Goal: Information Seeking & Learning: Learn about a topic

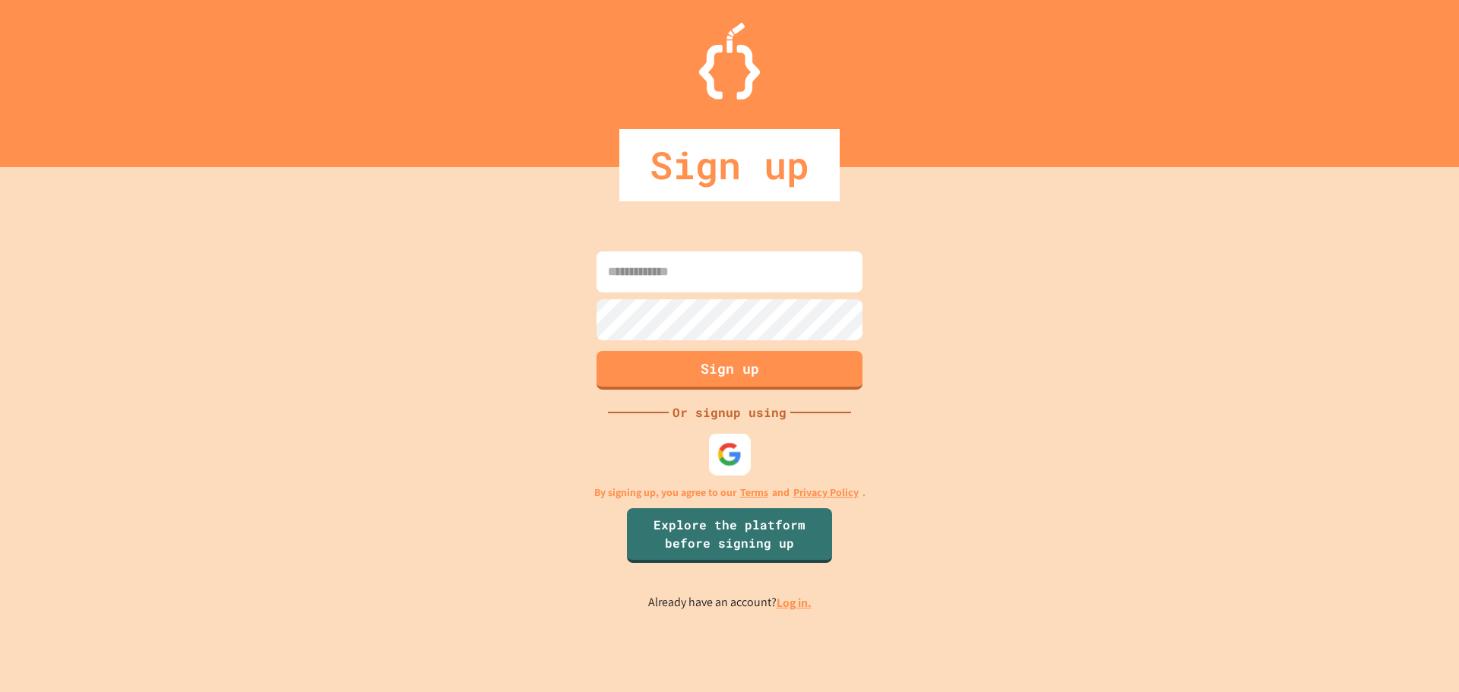
click at [723, 449] on img at bounding box center [729, 453] width 25 height 25
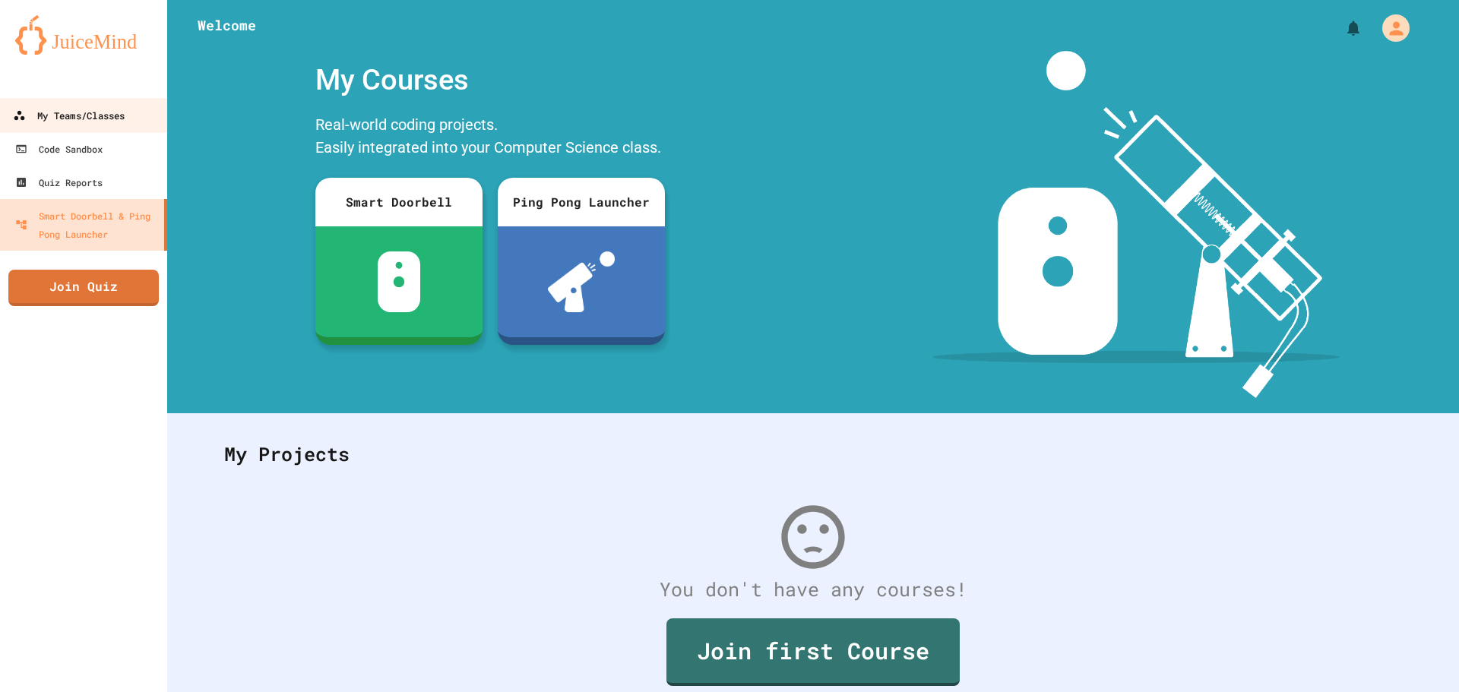
click at [97, 115] on div "My Teams/Classes" at bounding box center [69, 115] width 112 height 19
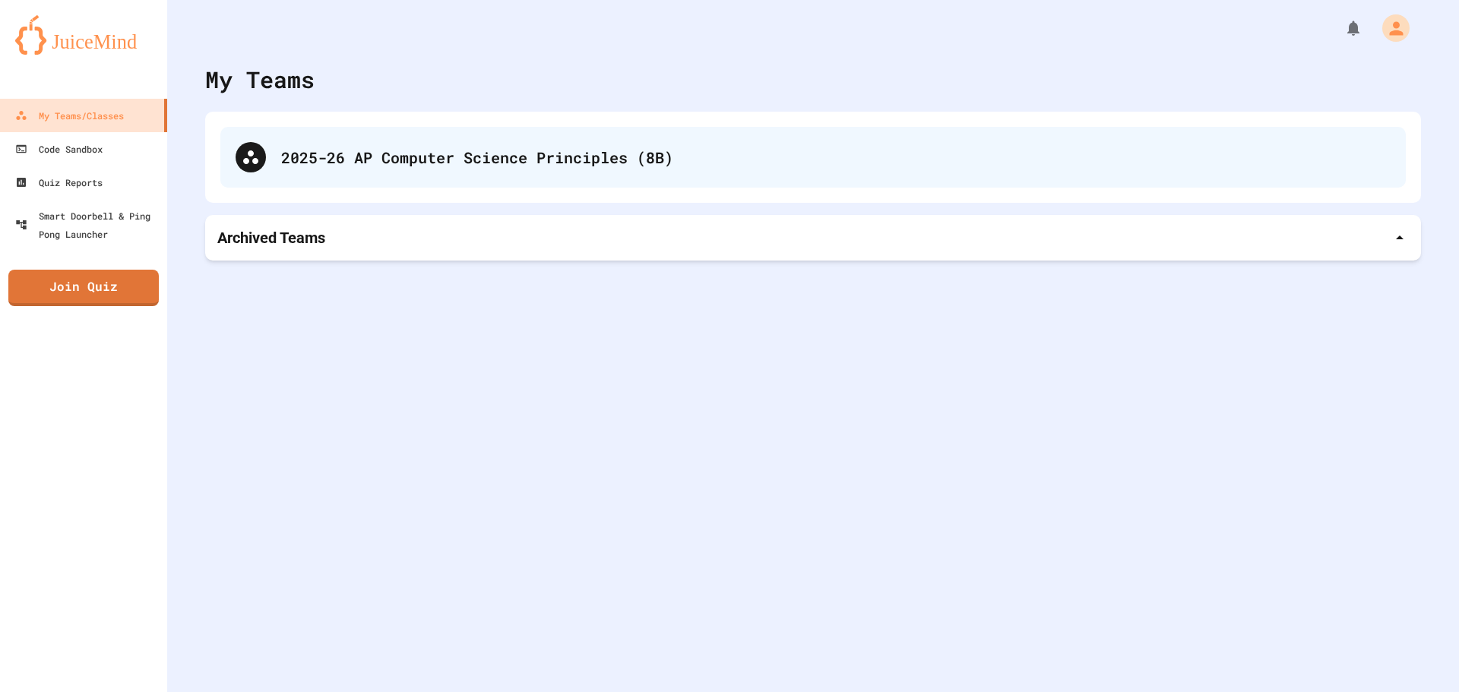
click at [373, 142] on div "2025-26 AP Computer Science Principles (8B)" at bounding box center [812, 157] width 1185 height 61
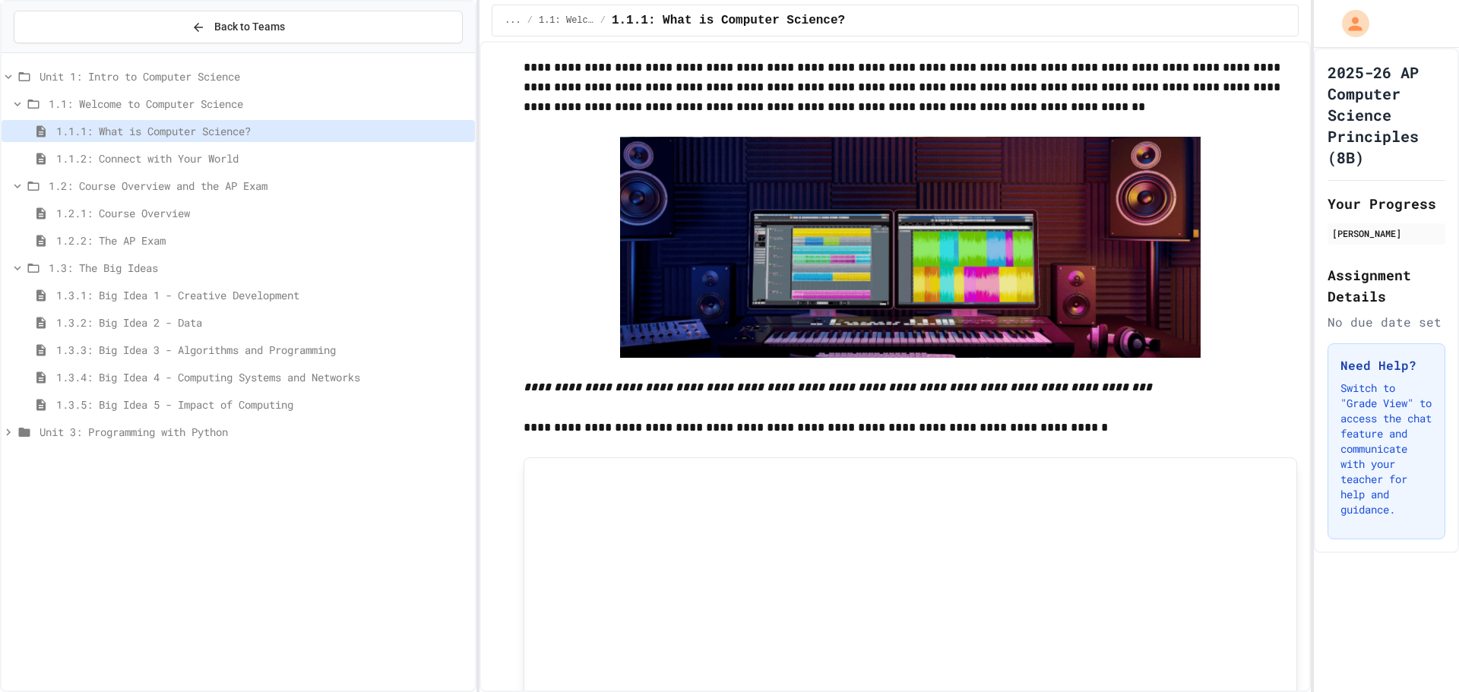
scroll to position [1408, 0]
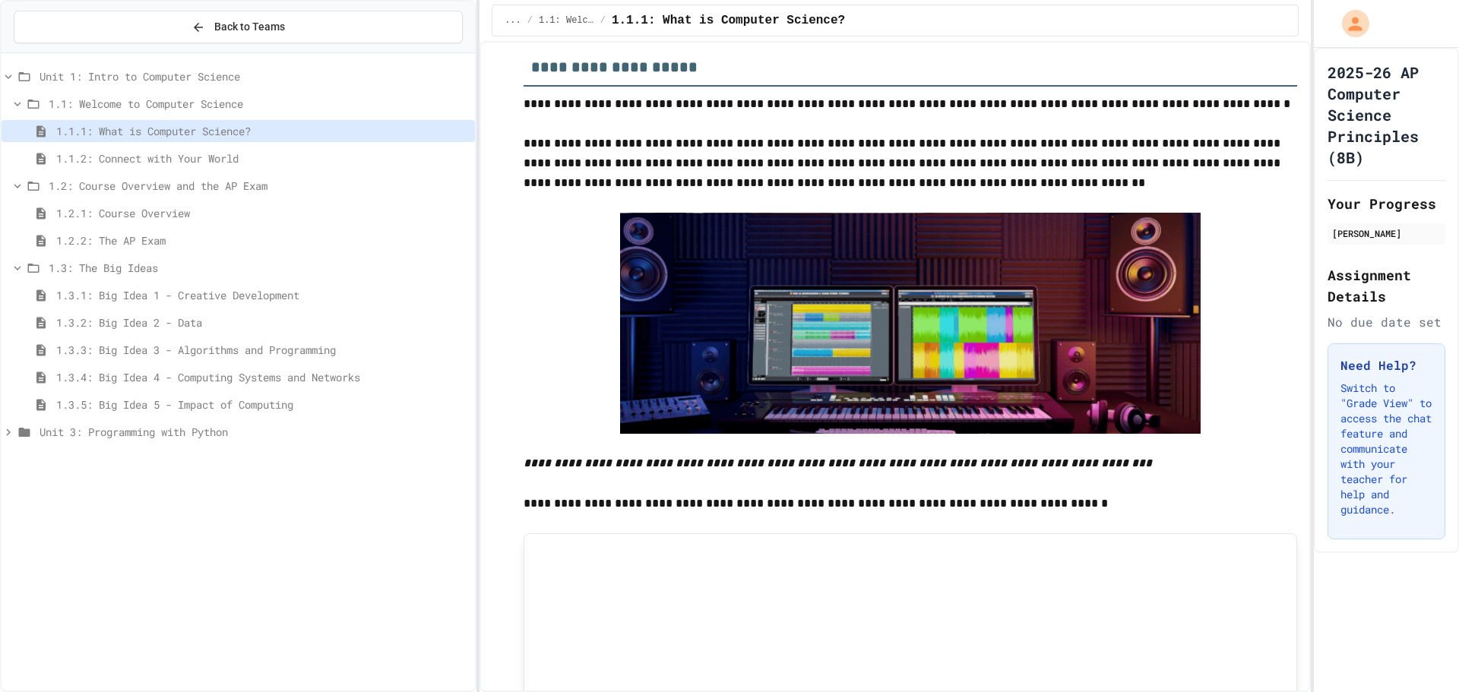
click at [138, 438] on span "Unit 3: Programming with Python" at bounding box center [254, 432] width 429 height 16
click at [147, 452] on span "3.0: Unit Overview" at bounding box center [259, 459] width 420 height 16
click at [160, 476] on div "3.0.1: Unit Overview" at bounding box center [238, 487] width 473 height 22
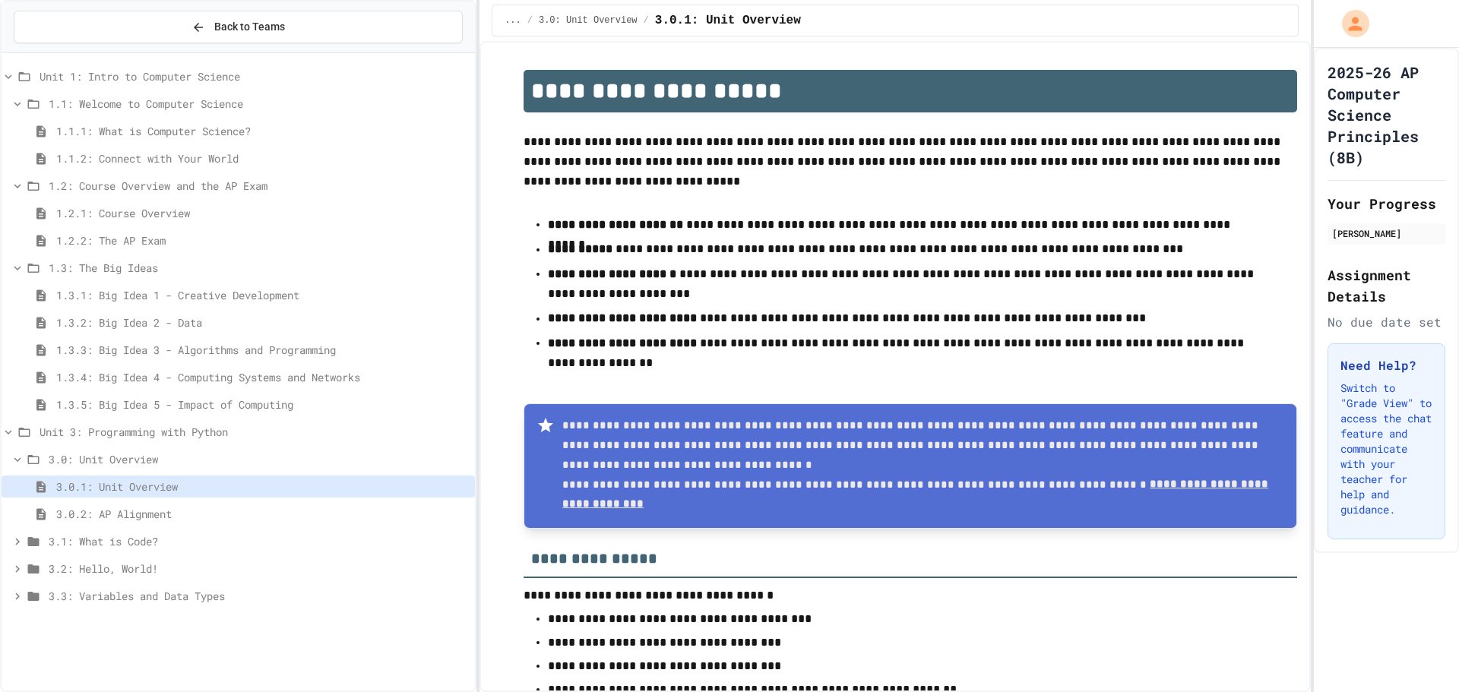
click at [170, 536] on span "3.1: What is Code?" at bounding box center [259, 541] width 420 height 16
click at [165, 570] on span "3.1.1: Why Learn to Program?" at bounding box center [262, 569] width 413 height 16
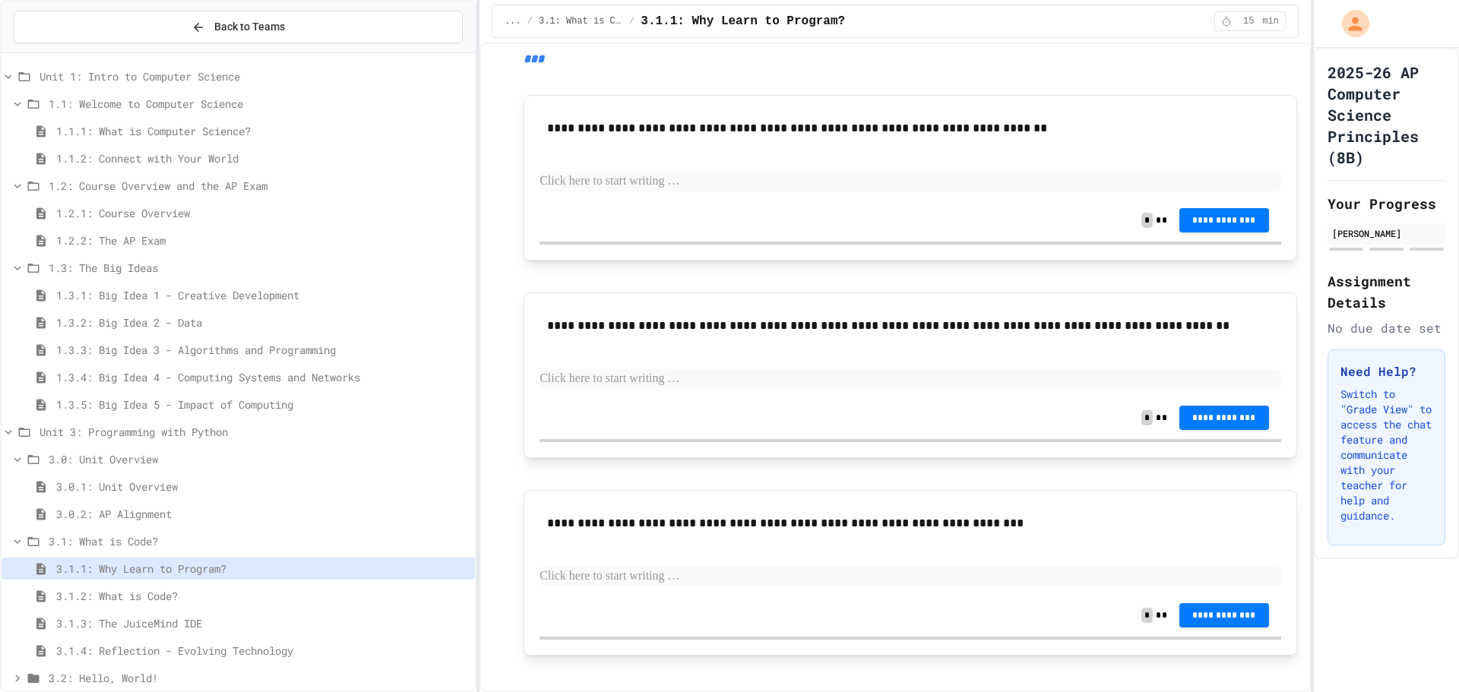
scroll to position [372, 0]
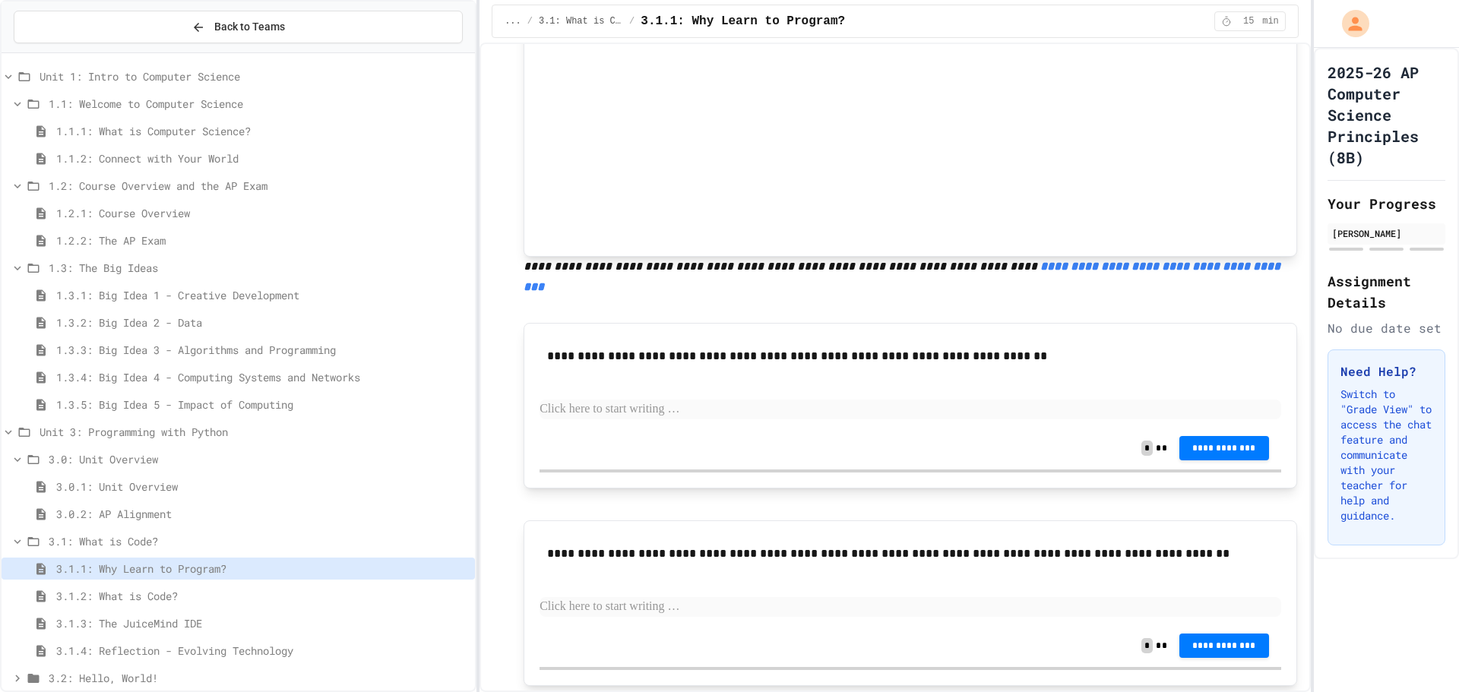
click at [187, 479] on span "3.0.1: Unit Overview" at bounding box center [262, 487] width 413 height 16
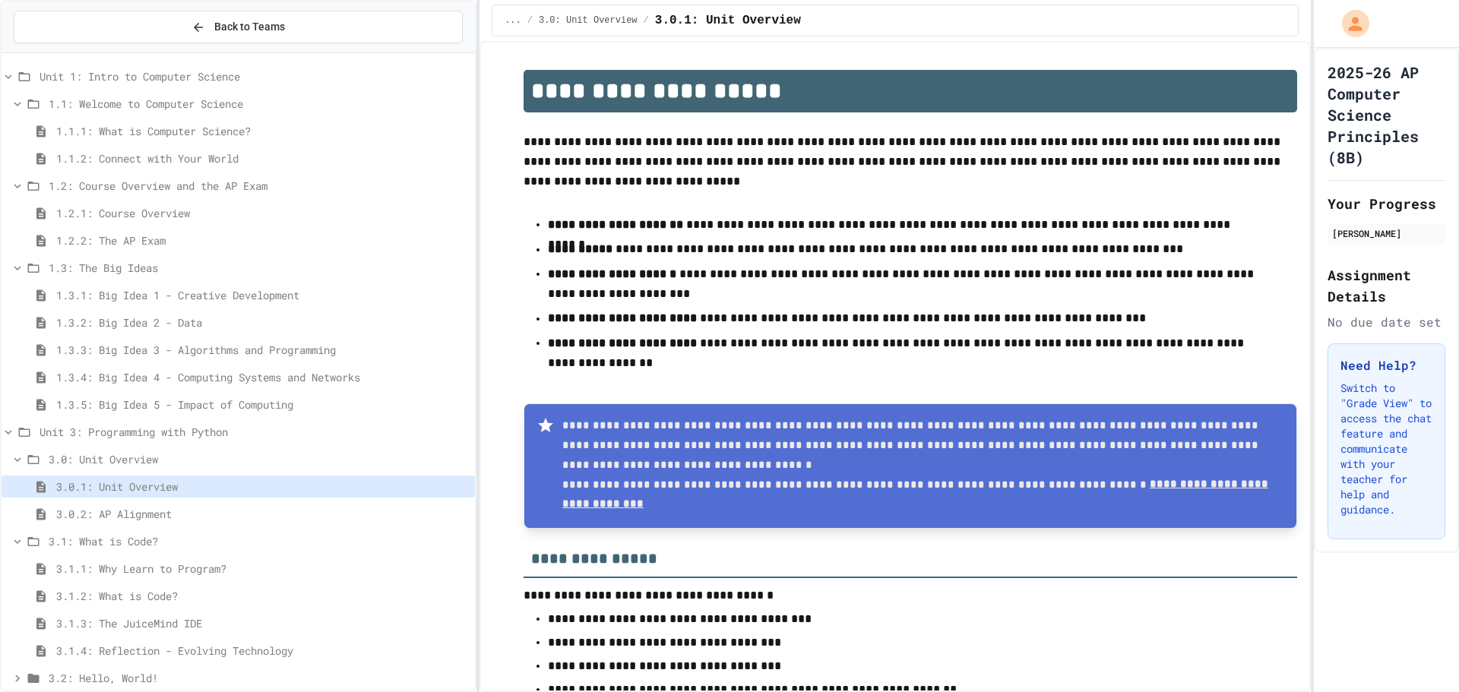
scroll to position [45, 0]
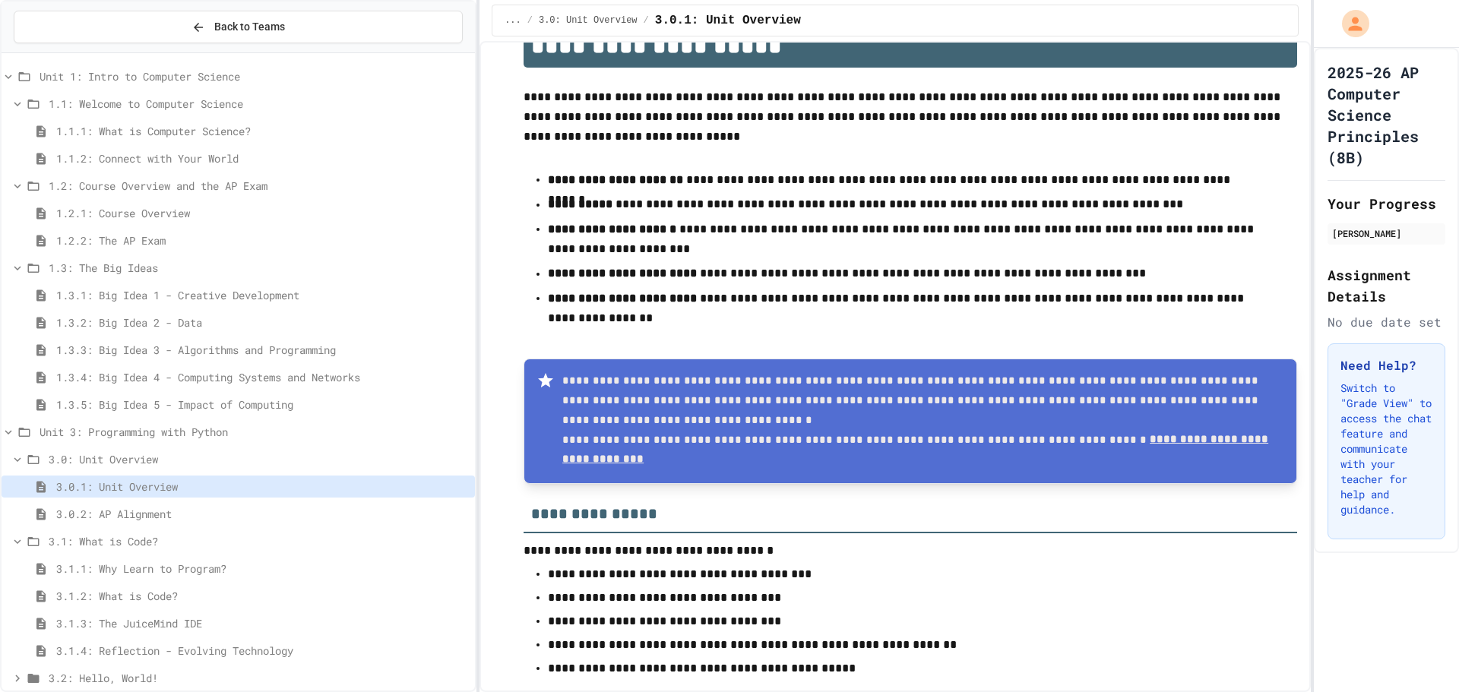
click at [186, 524] on div "3.0.2: AP Alignment" at bounding box center [238, 514] width 473 height 22
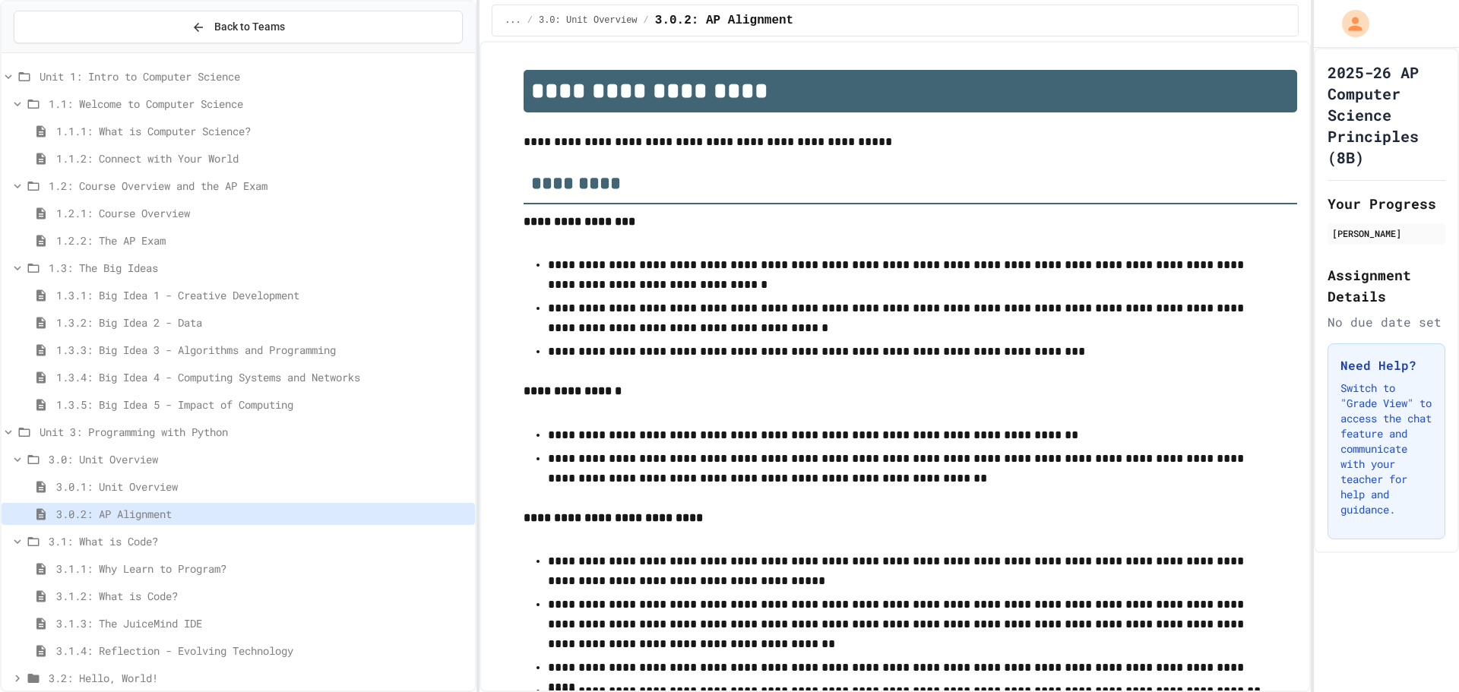
click at [136, 549] on span "3.1: What is Code?" at bounding box center [259, 541] width 420 height 16
click at [150, 548] on span "3.1: What is Code?" at bounding box center [259, 541] width 420 height 16
click at [153, 567] on span "3.1.1: Why Learn to Program?" at bounding box center [262, 569] width 413 height 16
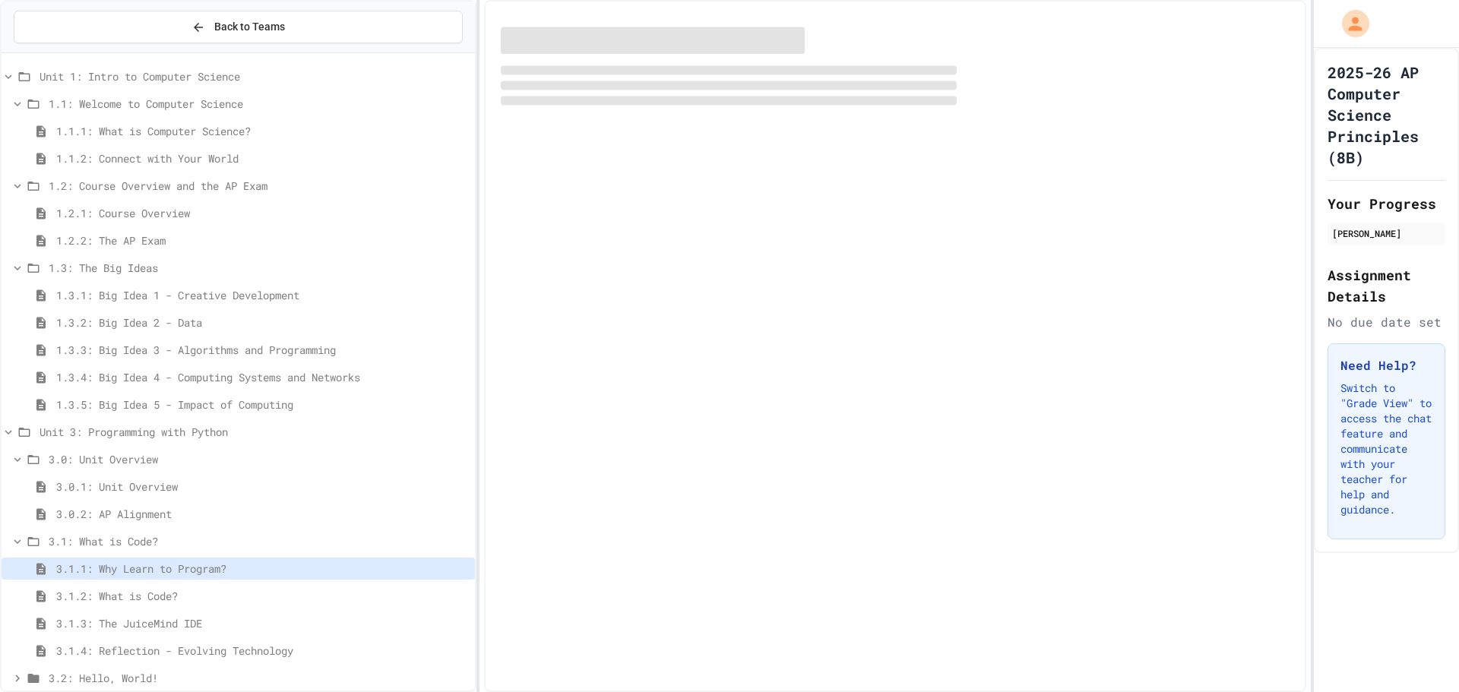
click at [148, 571] on span "3.1.1: Why Learn to Program?" at bounding box center [262, 569] width 413 height 16
click at [147, 573] on span "3.1.1: Why Learn to Program?" at bounding box center [262, 569] width 413 height 16
click at [299, 570] on span "3.1.1: Why Learn to Program?" at bounding box center [262, 569] width 413 height 16
drag, startPoint x: 168, startPoint y: 596, endPoint x: 853, endPoint y: 68, distance: 865.2
click at [175, 596] on span "3.1.2: What is Code?" at bounding box center [262, 596] width 413 height 16
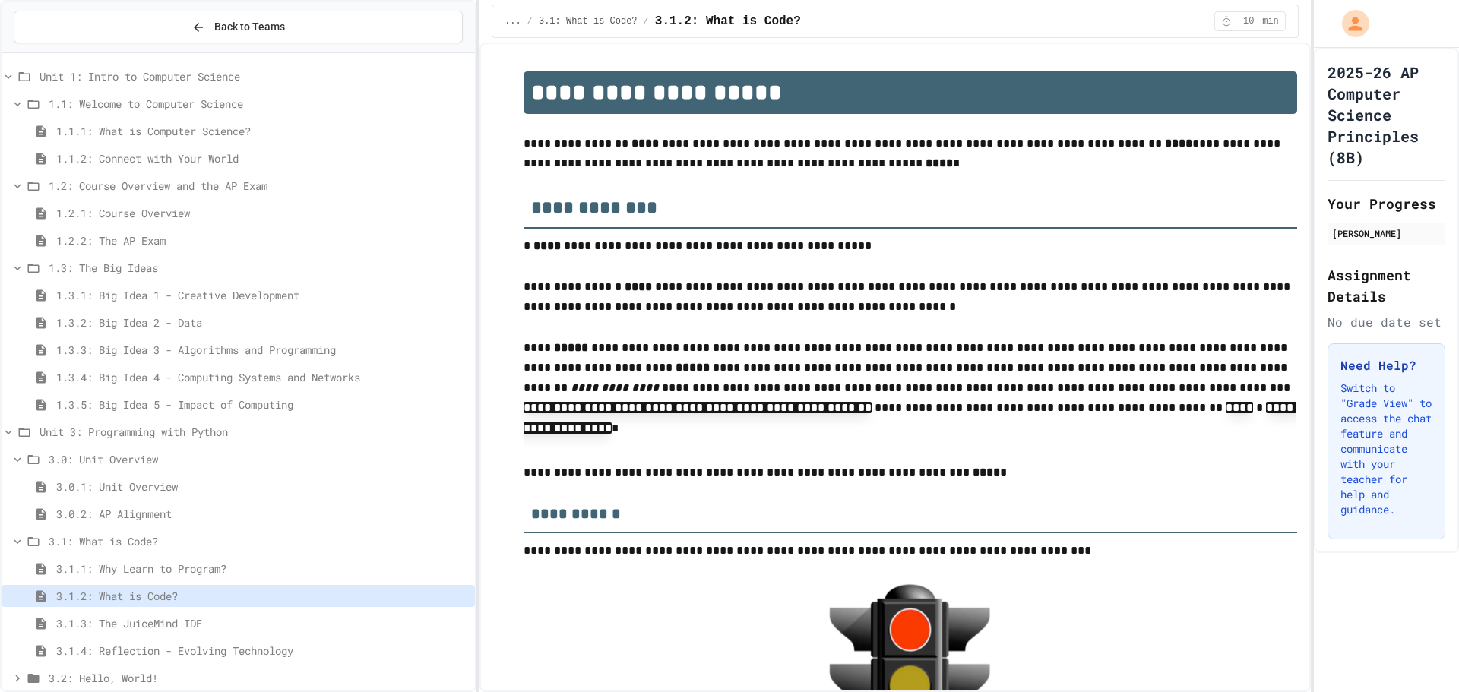
click at [196, 558] on div "3.1.1: Why Learn to Program?" at bounding box center [238, 569] width 473 height 22
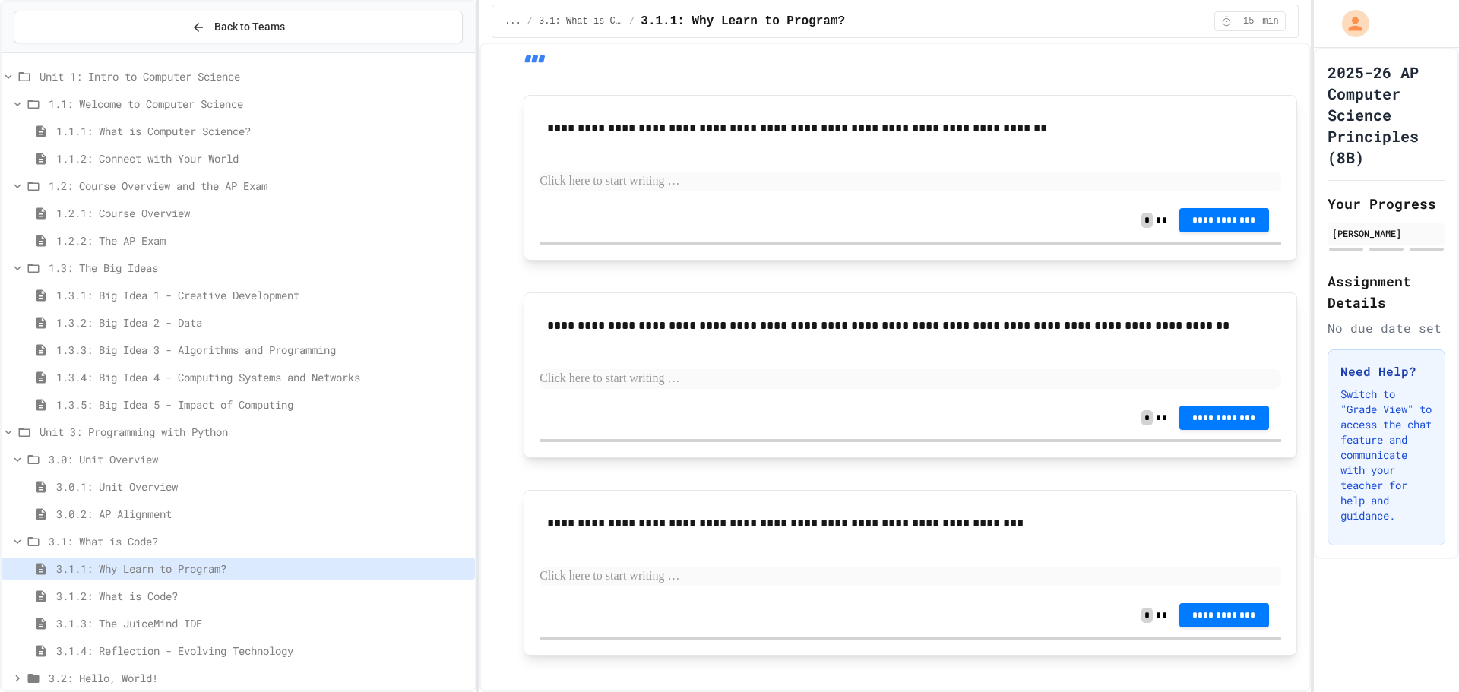
scroll to position [372, 0]
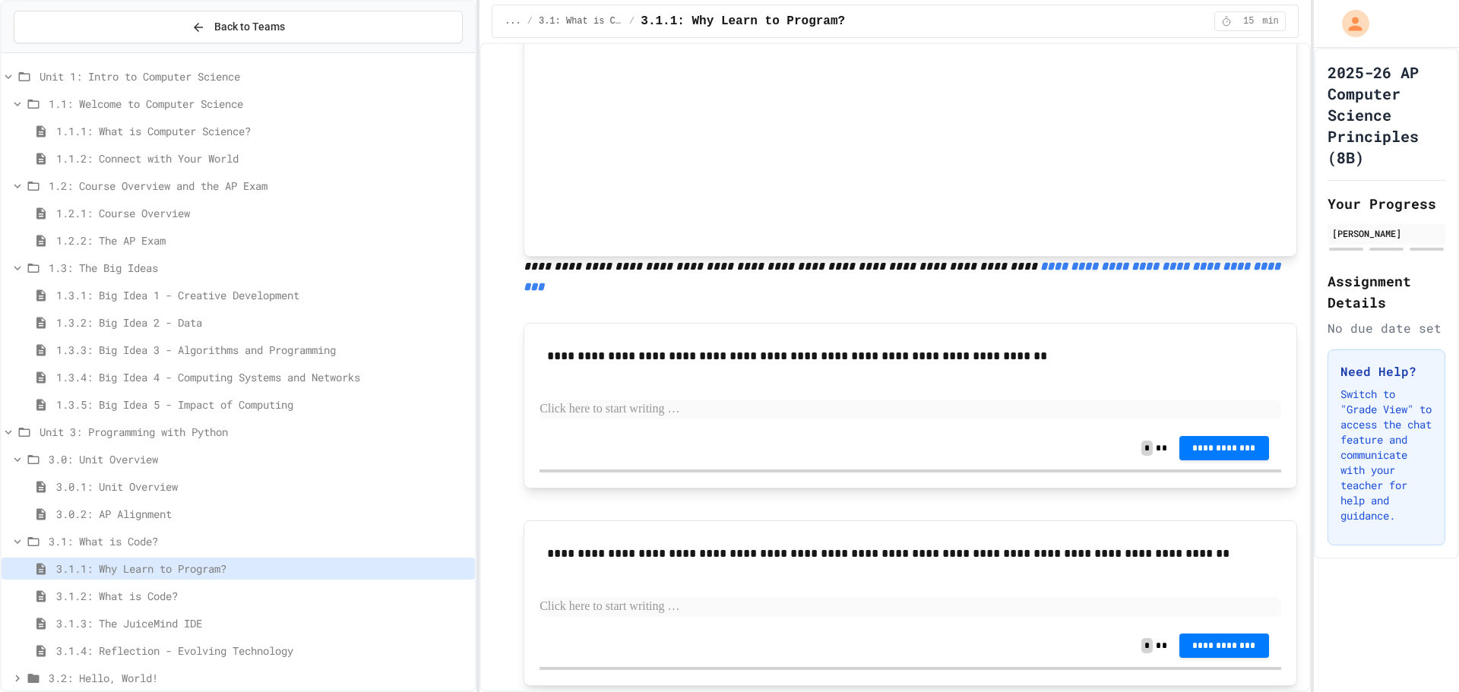
click at [714, 400] on p at bounding box center [910, 410] width 742 height 20
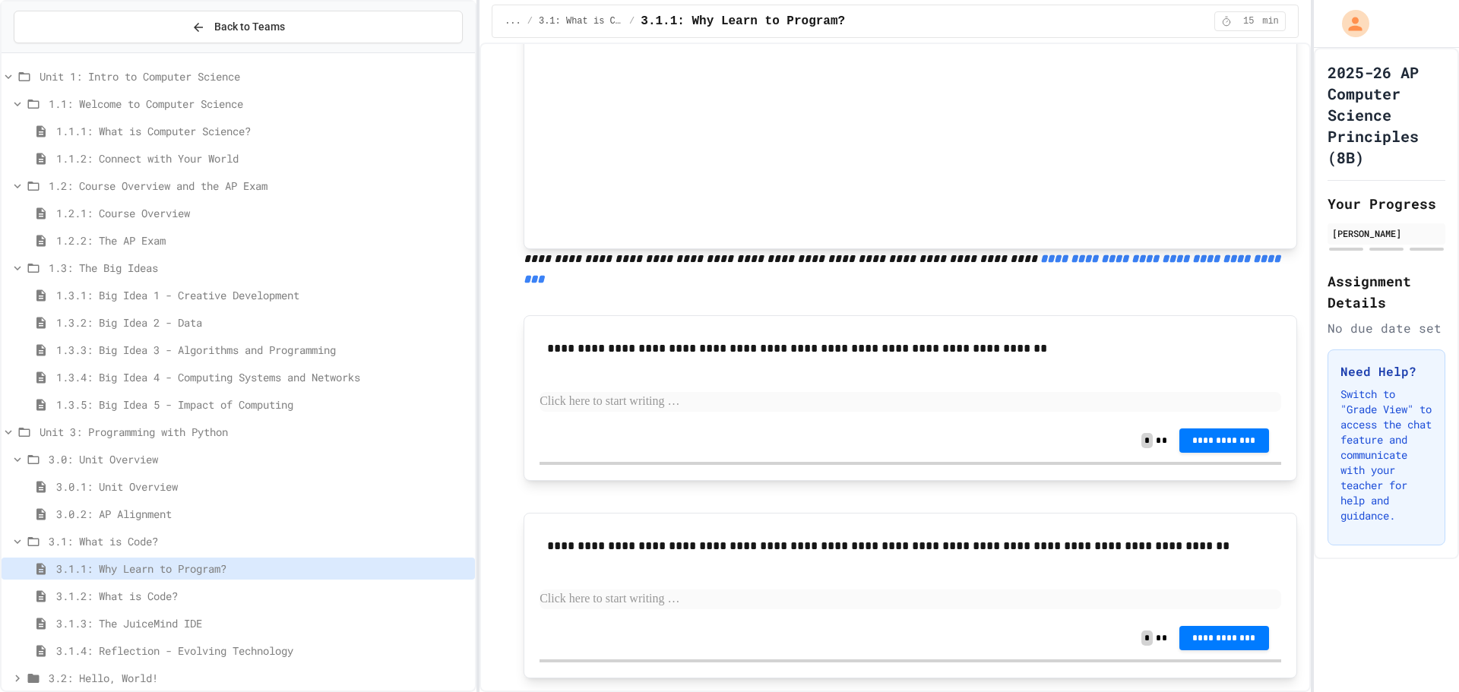
scroll to position [532, 0]
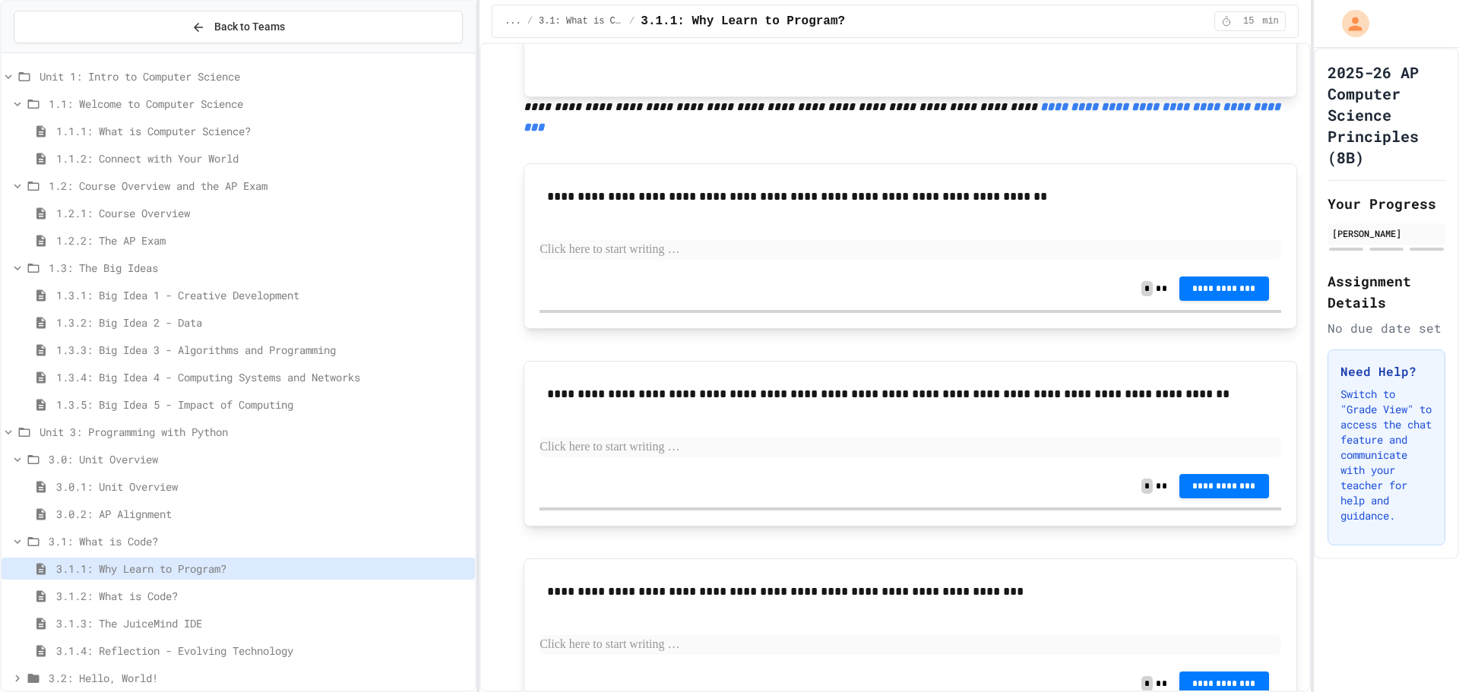
click at [105, 598] on span "3.1.2: What is Code?" at bounding box center [262, 596] width 413 height 16
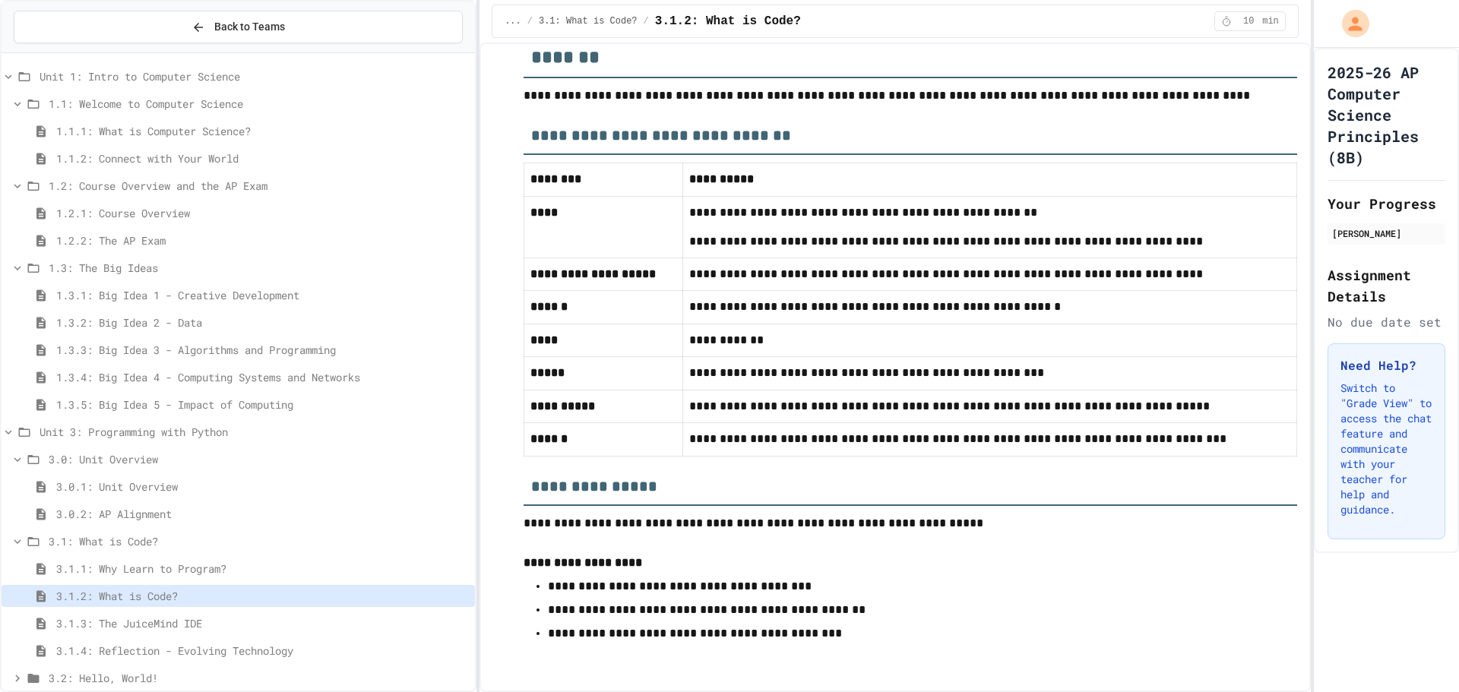
scroll to position [7143, 0]
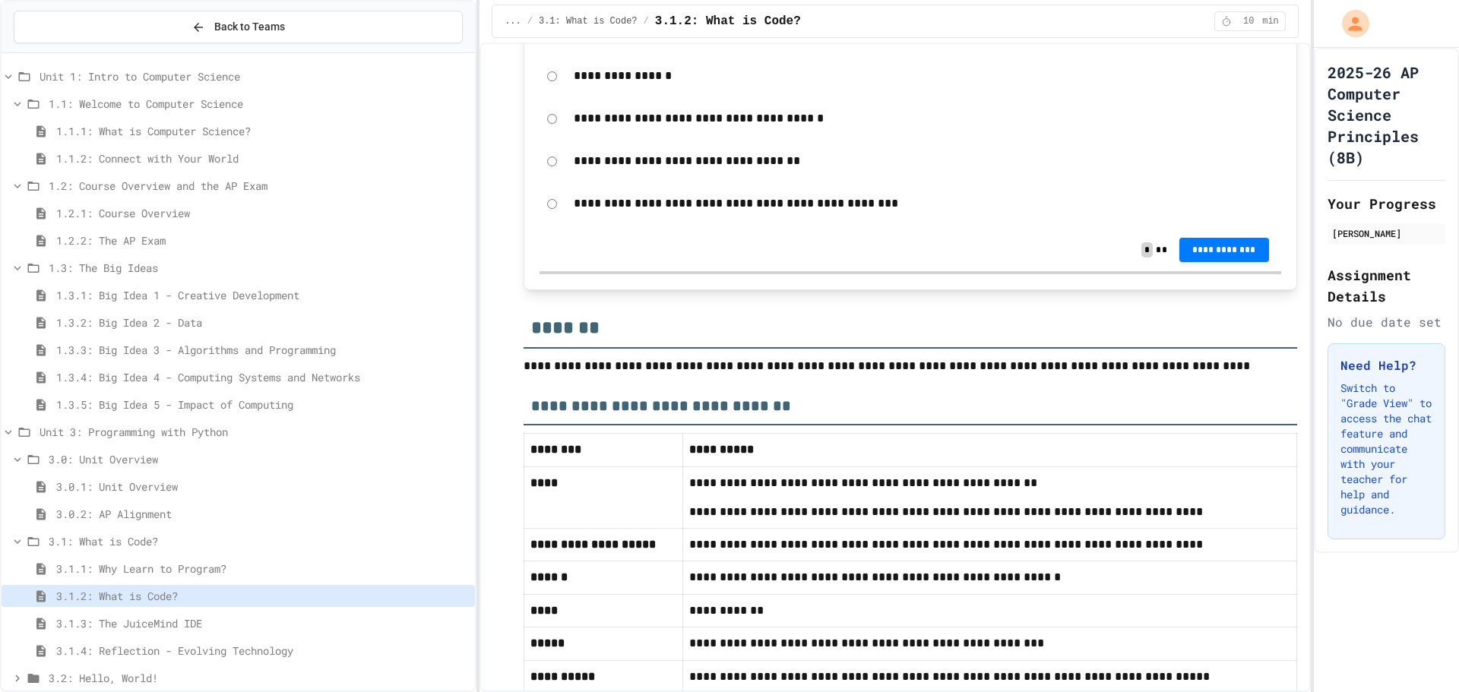
drag, startPoint x: 553, startPoint y: 193, endPoint x: 577, endPoint y: 192, distance: 23.6
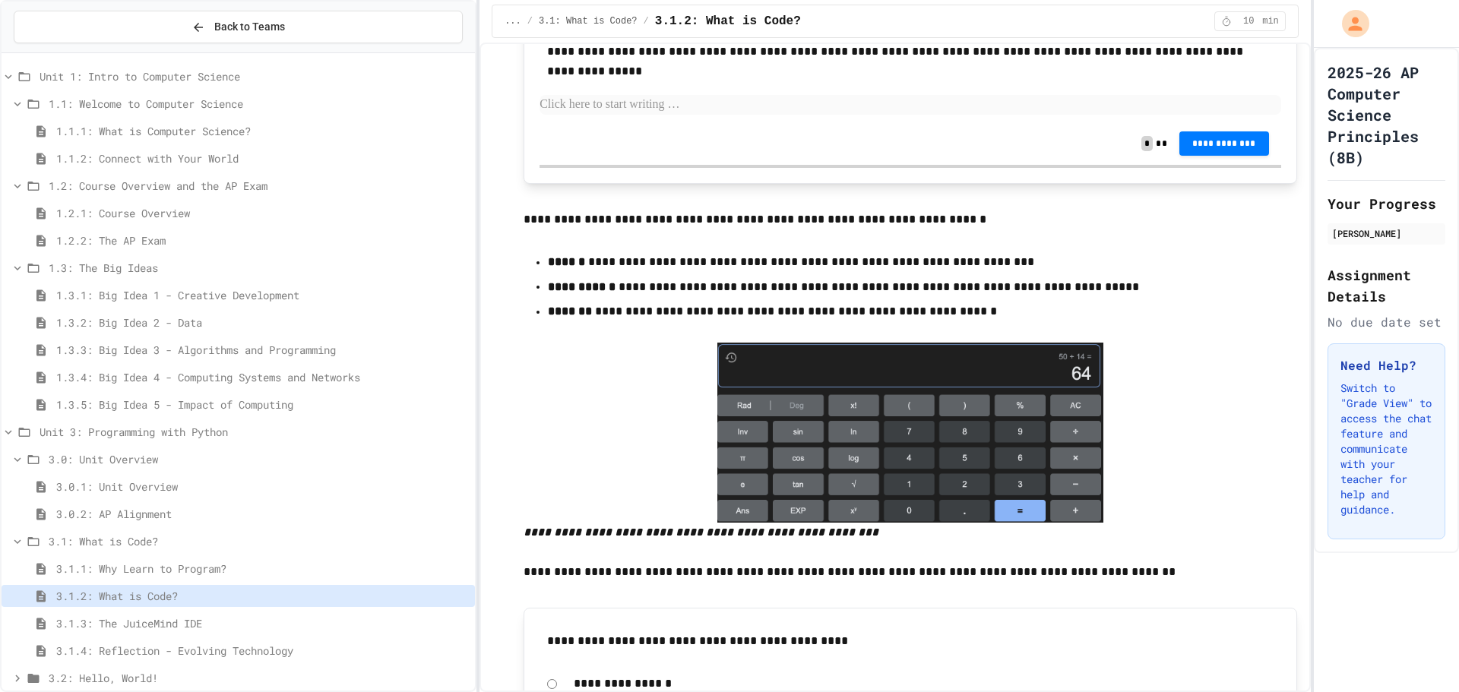
scroll to position [6383, 0]
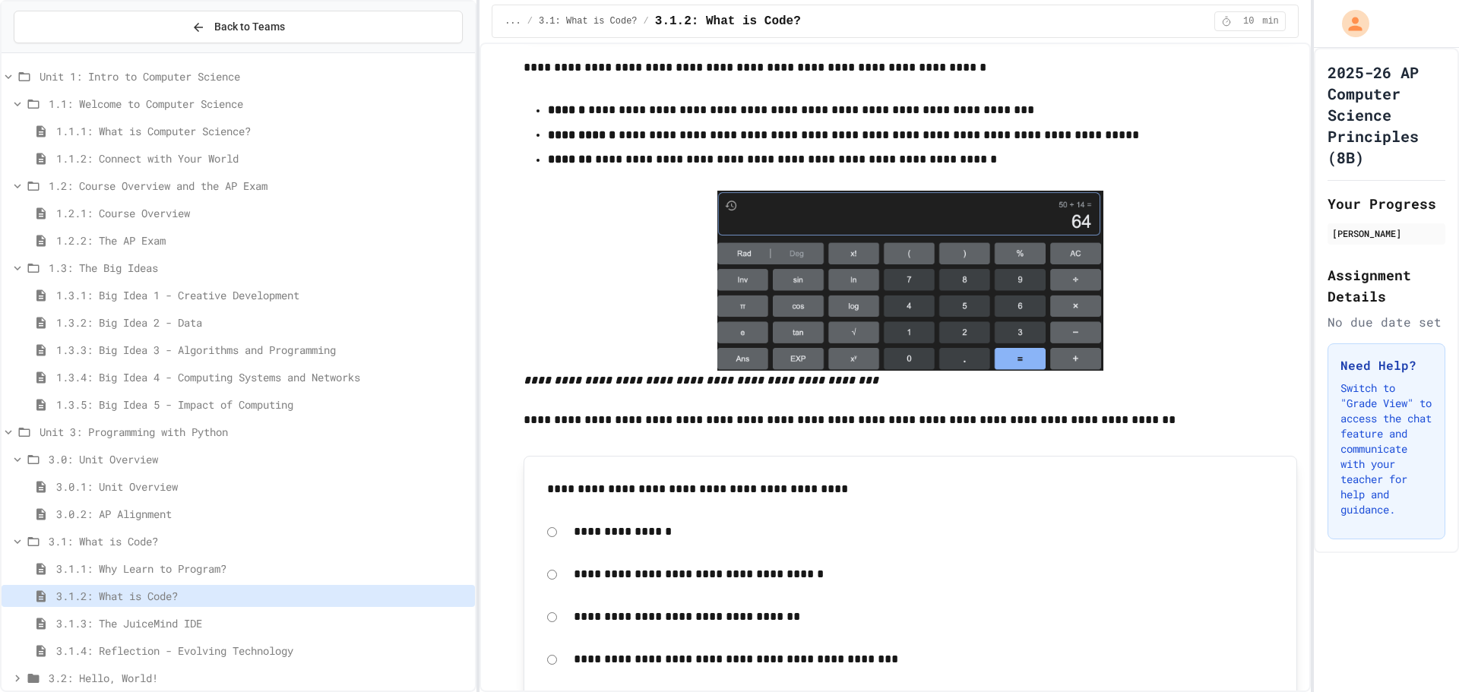
scroll to position [6839, 0]
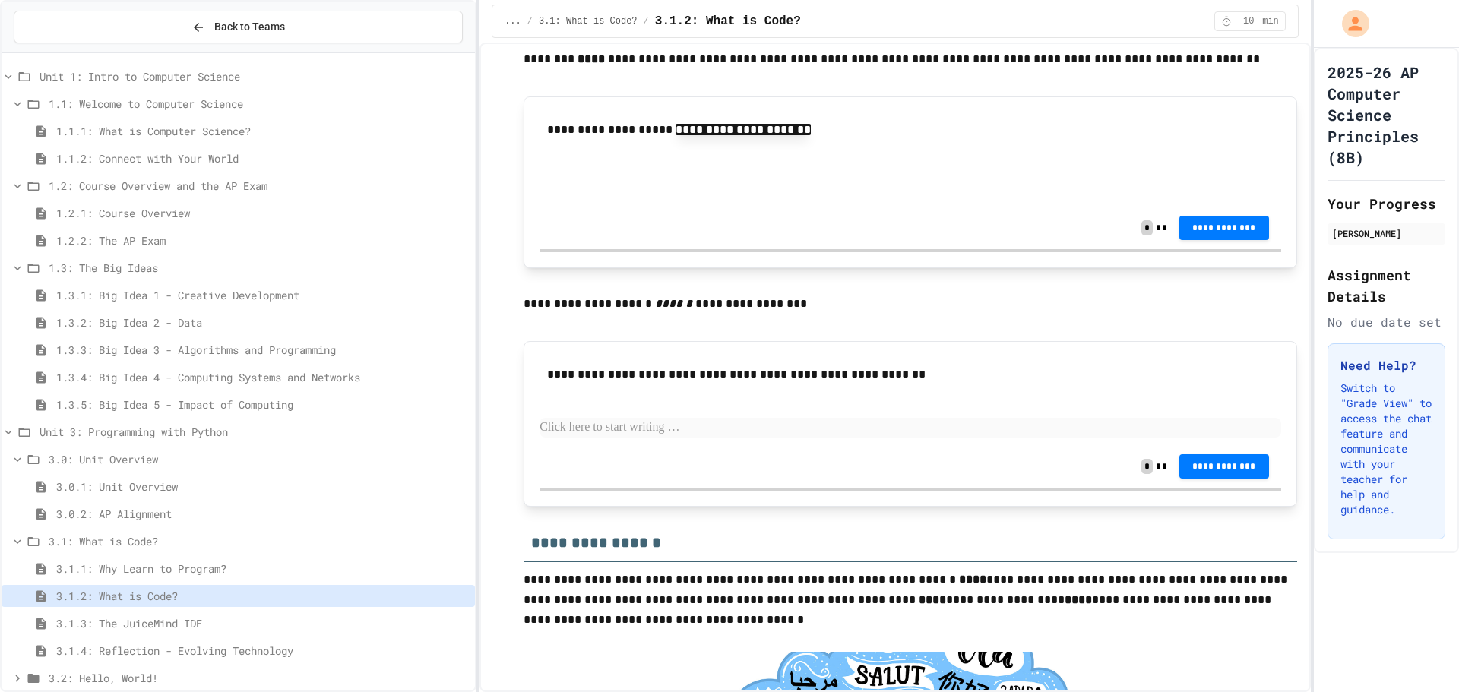
scroll to position [1824, 0]
